Goal: Information Seeking & Learning: Find specific page/section

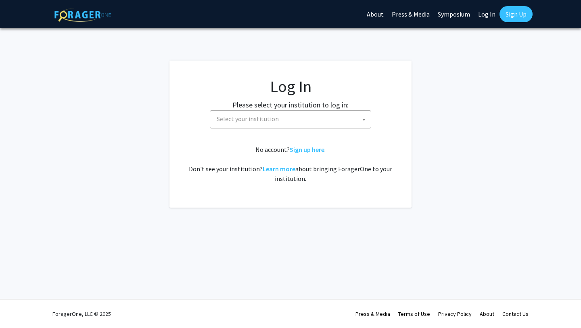
select select
click at [257, 124] on span "Select your institution" at bounding box center [291, 119] width 157 height 17
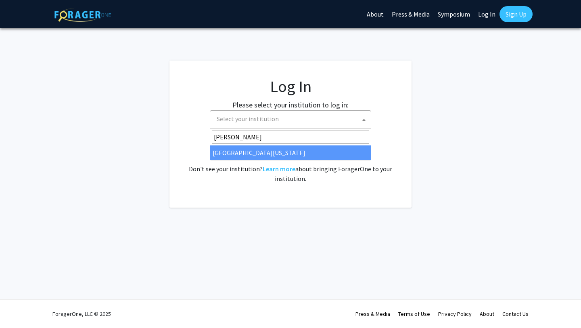
type input "[PERSON_NAME]"
select select "31"
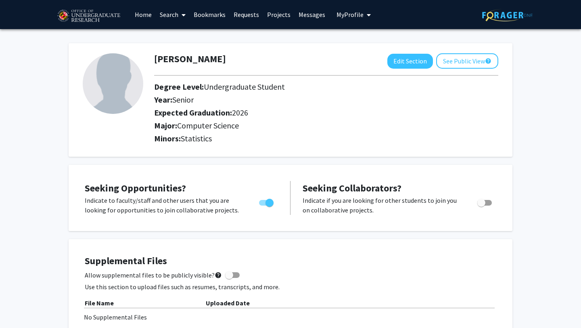
click at [173, 17] on link "Search" at bounding box center [173, 14] width 34 height 28
click at [140, 14] on link "Home" at bounding box center [143, 14] width 25 height 28
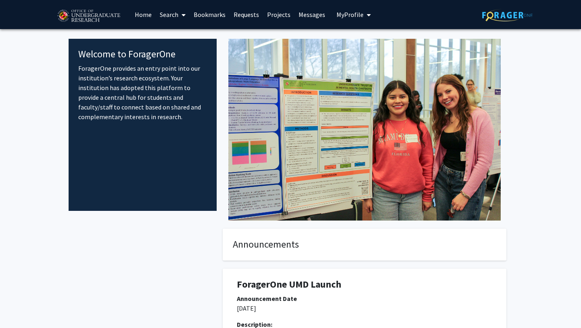
click at [140, 14] on link "Home" at bounding box center [143, 14] width 25 height 28
click at [173, 18] on link "Search" at bounding box center [173, 14] width 34 height 28
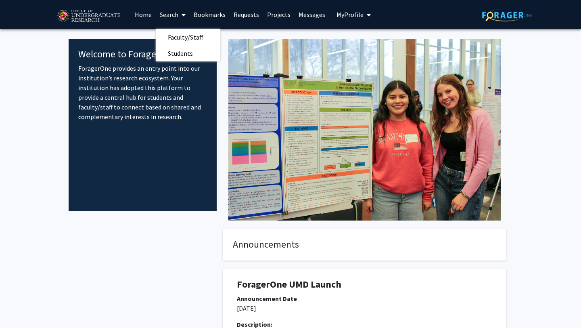
click at [277, 14] on link "Projects" at bounding box center [278, 14] width 31 height 28
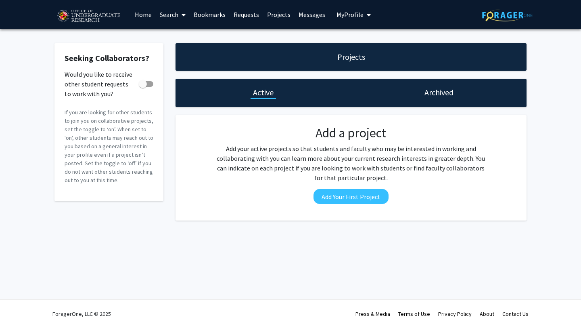
click at [173, 13] on link "Search" at bounding box center [173, 14] width 34 height 28
click at [182, 34] on span "Faculty/Staff" at bounding box center [185, 37] width 59 height 16
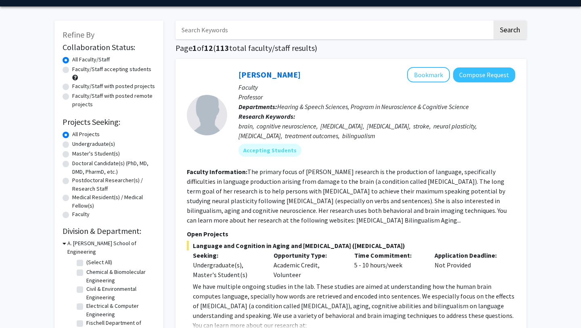
scroll to position [33, 0]
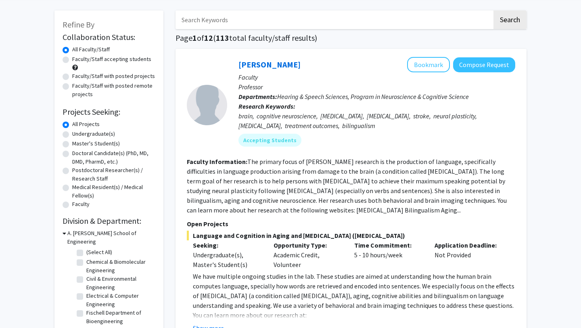
click at [69, 134] on div "Undergraduate(s)" at bounding box center [109, 135] width 93 height 10
click at [72, 134] on label "Undergraduate(s)" at bounding box center [93, 134] width 43 height 8
click at [72, 134] on input "Undergraduate(s)" at bounding box center [74, 132] width 5 height 5
radio input "true"
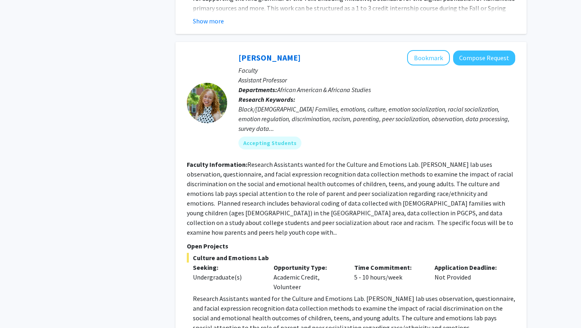
scroll to position [3755, 0]
